Goal: Task Accomplishment & Management: Use online tool/utility

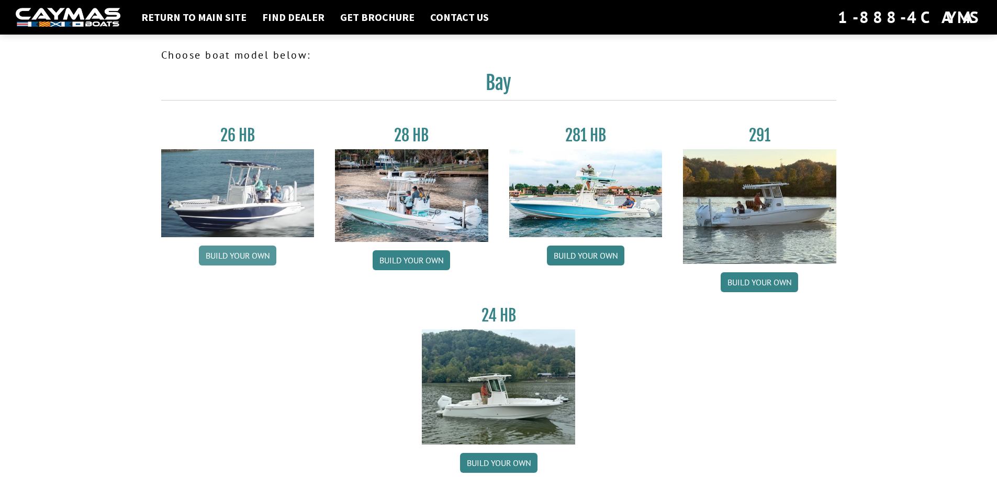
click at [228, 253] on link "Build your own" at bounding box center [237, 256] width 77 height 20
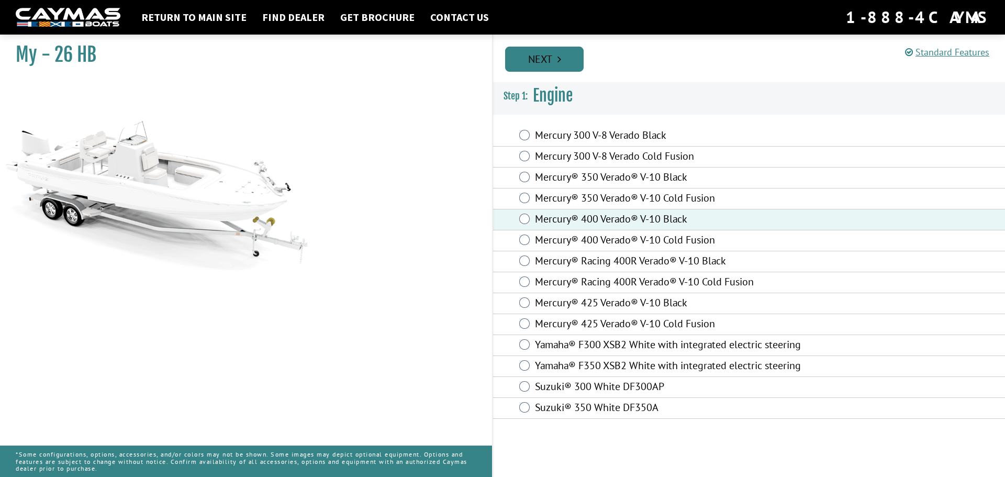
click at [539, 65] on link "Next" at bounding box center [544, 59] width 79 height 25
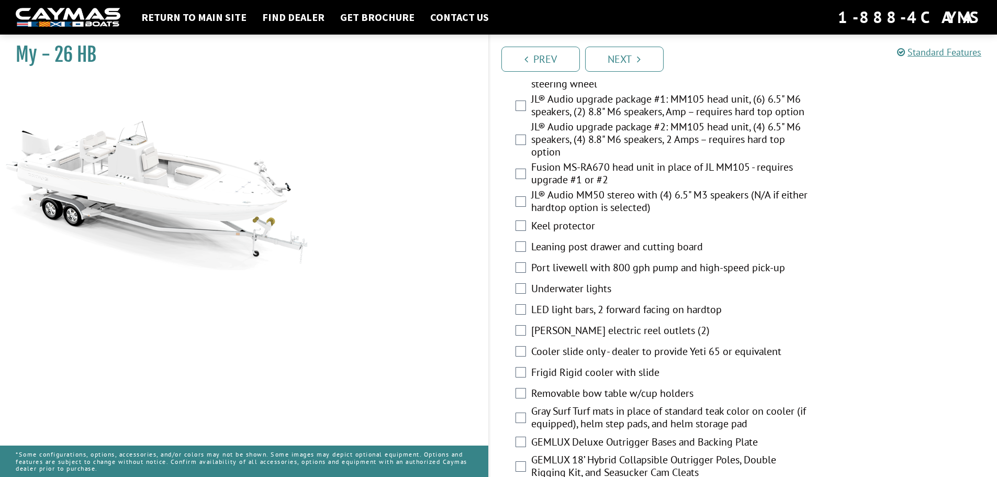
scroll to position [1204, 0]
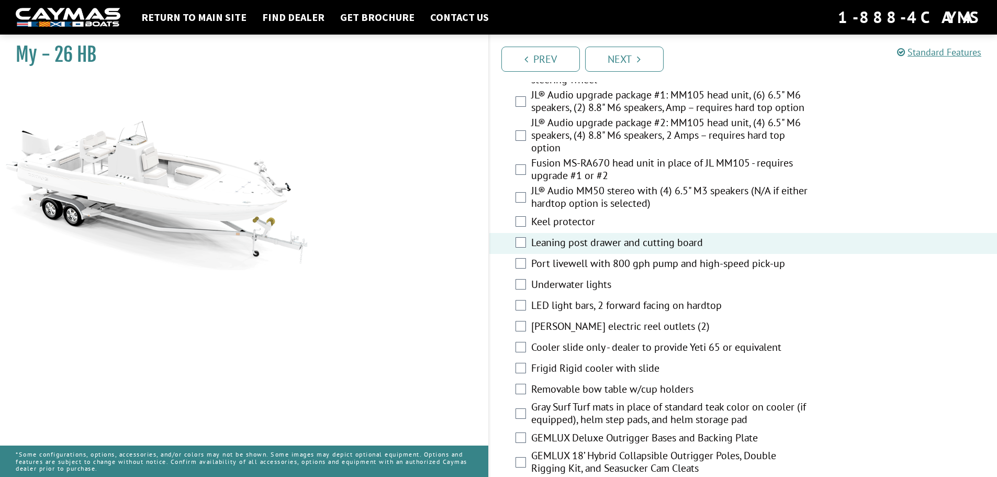
click at [527, 263] on div "Port livewell with 800 gph pump and high-speed pick-up" at bounding box center [744, 264] width 508 height 21
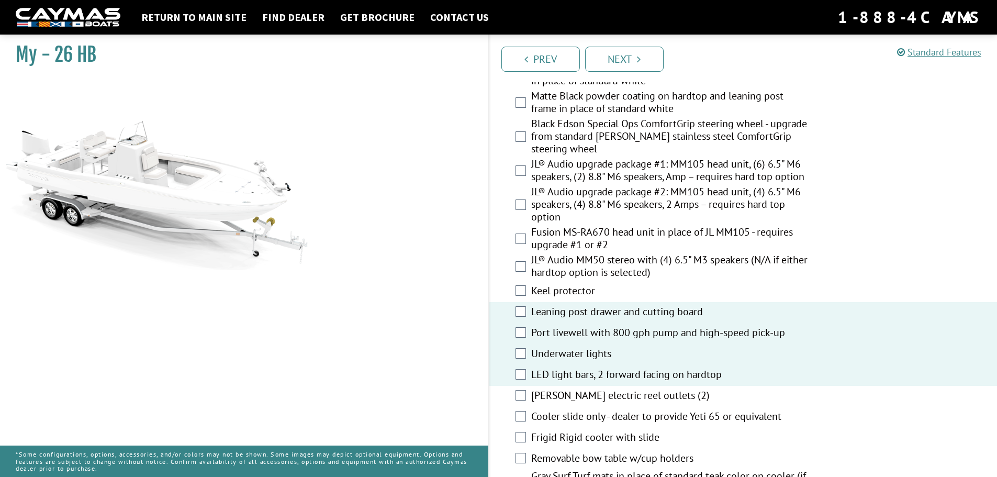
scroll to position [1099, 0]
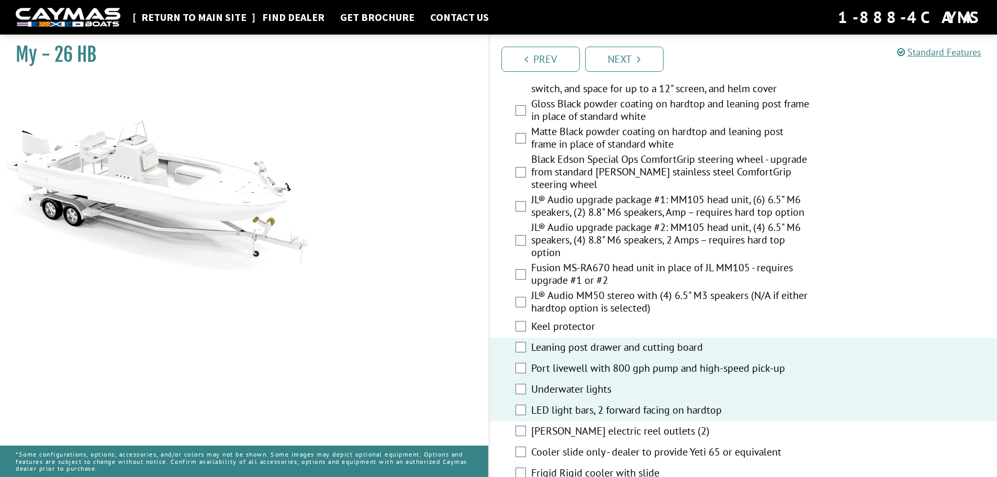
click at [176, 19] on link "Return to main site" at bounding box center [194, 17] width 116 height 14
